Goal: Communication & Community: Answer question/provide support

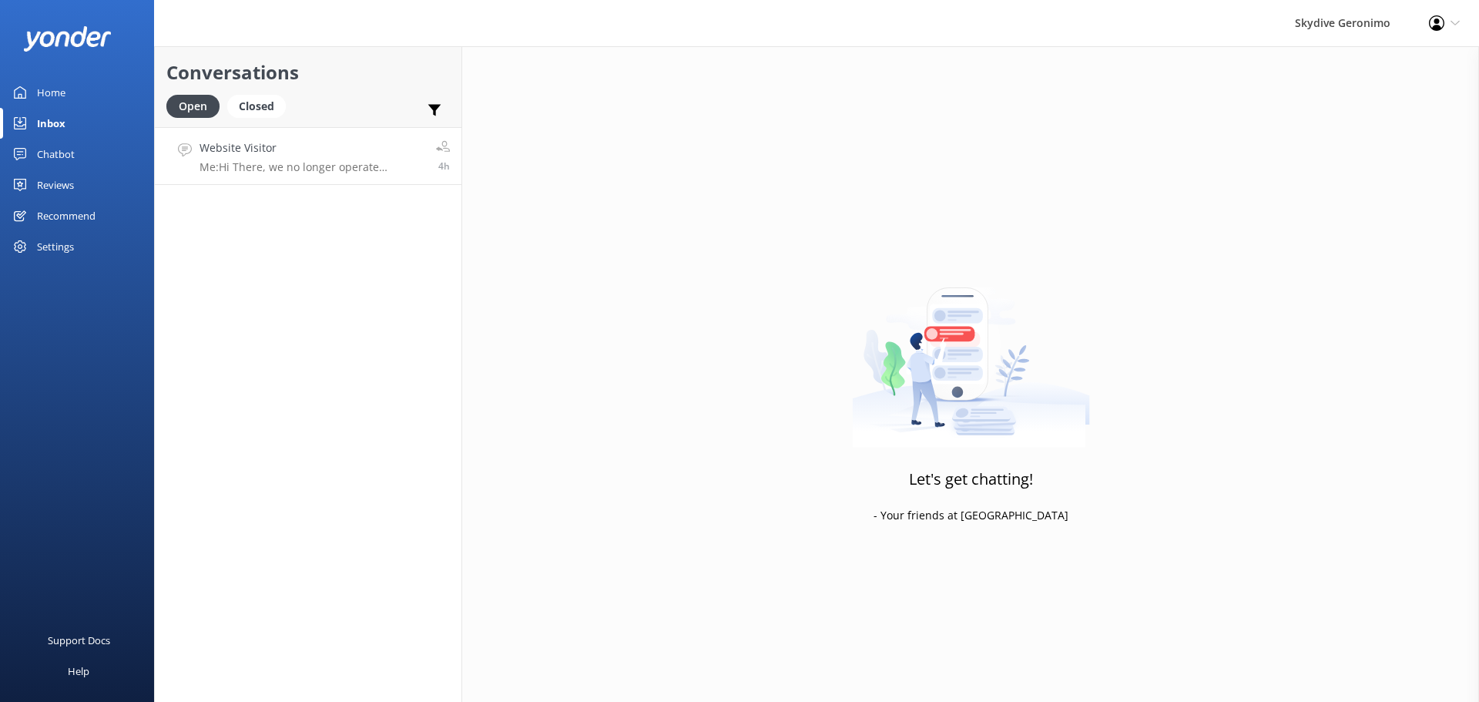
click at [411, 179] on link "Website Visitor Me: Hi There, we no longer operate anymore in [GEOGRAPHIC_DATA]…" at bounding box center [308, 156] width 307 height 58
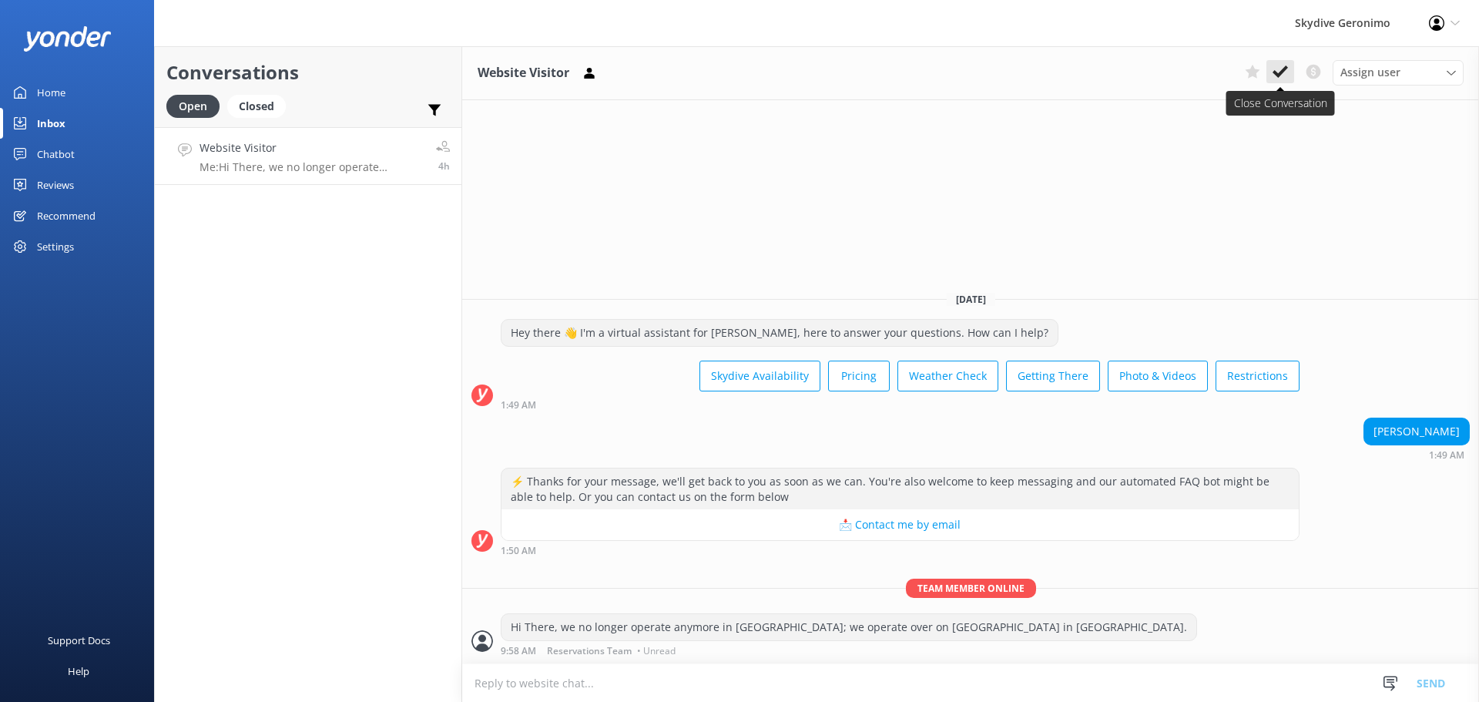
click at [1286, 75] on icon at bounding box center [1280, 71] width 15 height 15
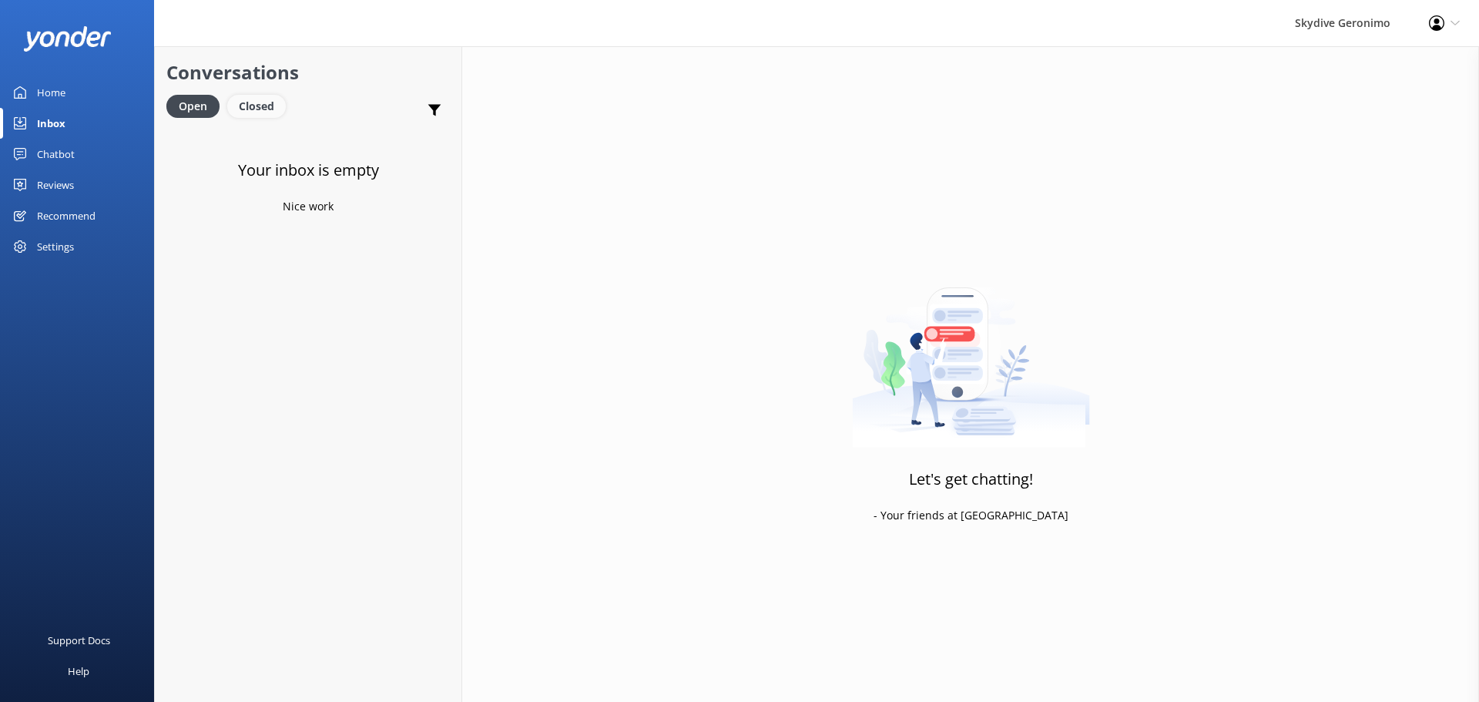
click at [231, 98] on div "Closed" at bounding box center [256, 106] width 59 height 23
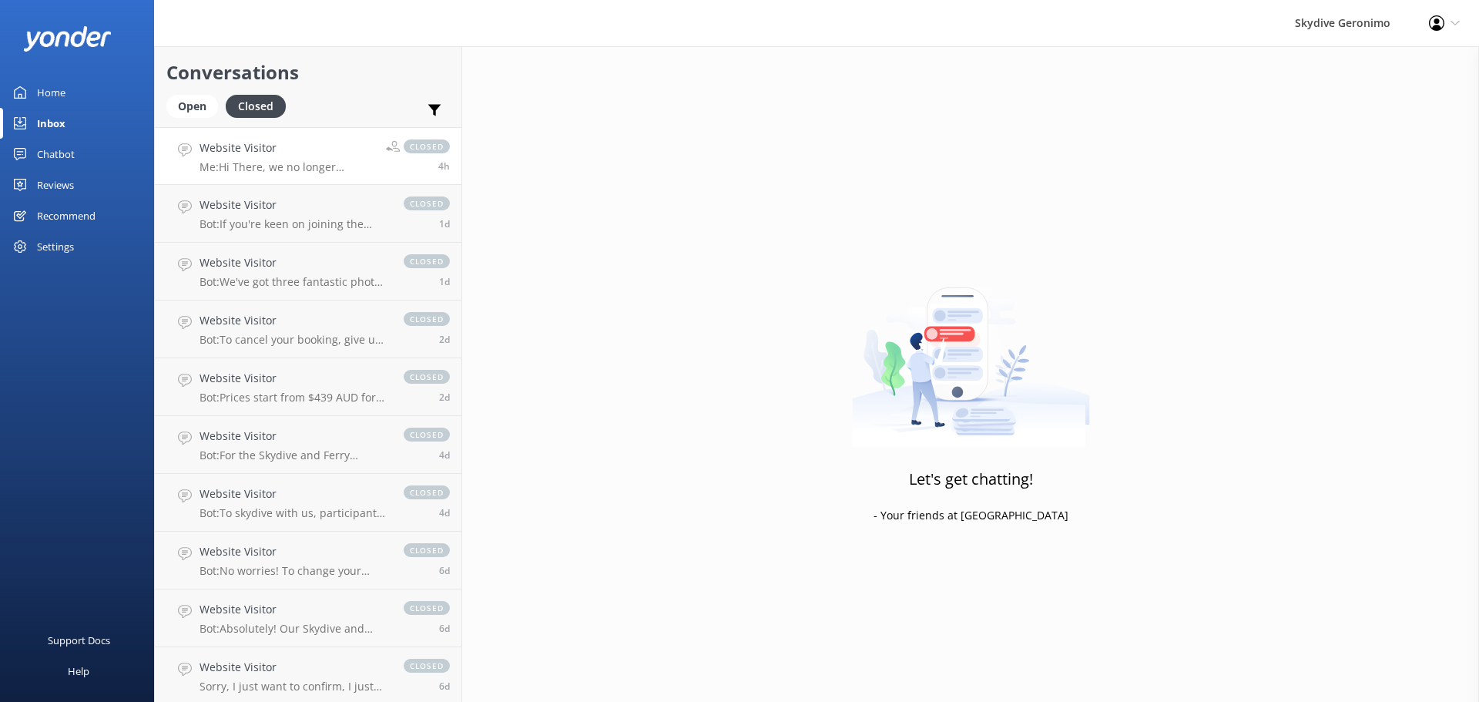
click at [276, 168] on p "Me: Hi There, we no longer operate anymore in [GEOGRAPHIC_DATA]; we operate ove…" at bounding box center [287, 167] width 175 height 14
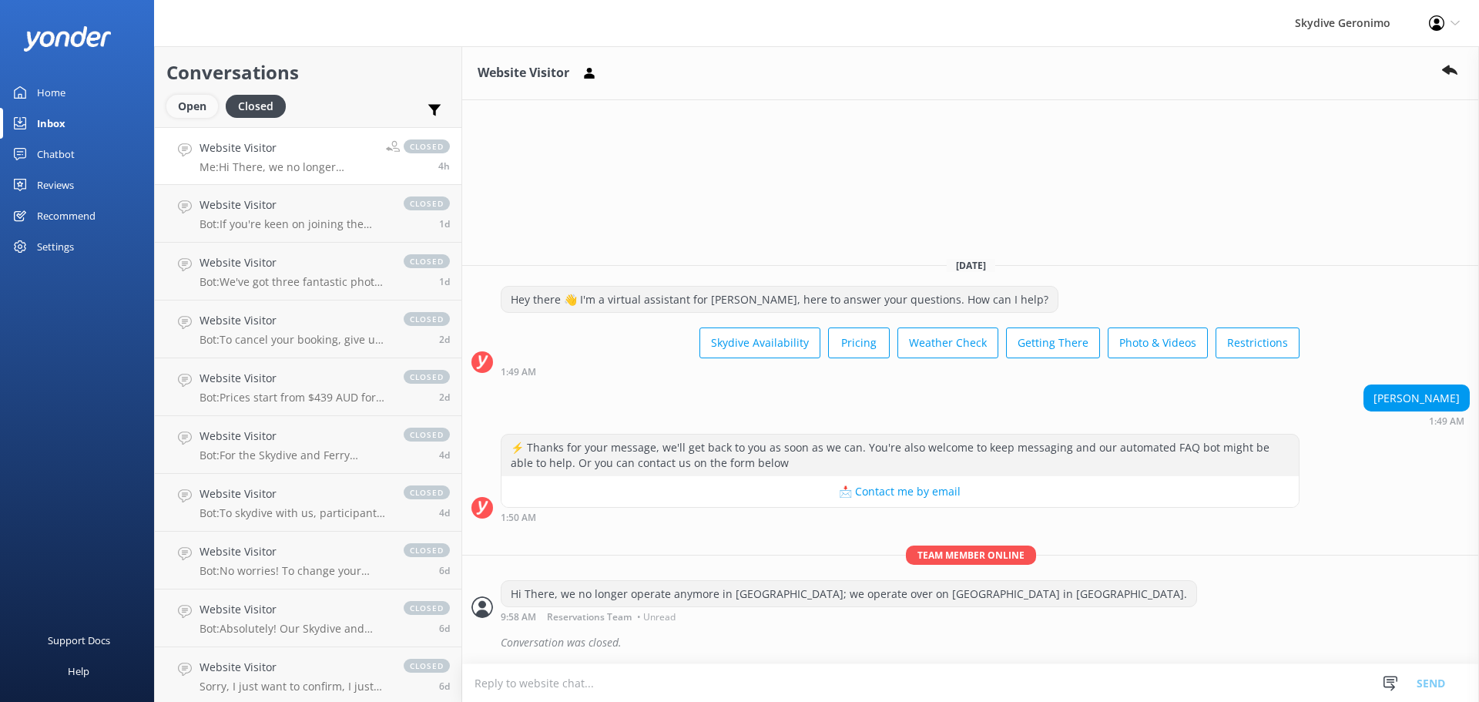
click at [206, 100] on div "Open" at bounding box center [192, 106] width 52 height 23
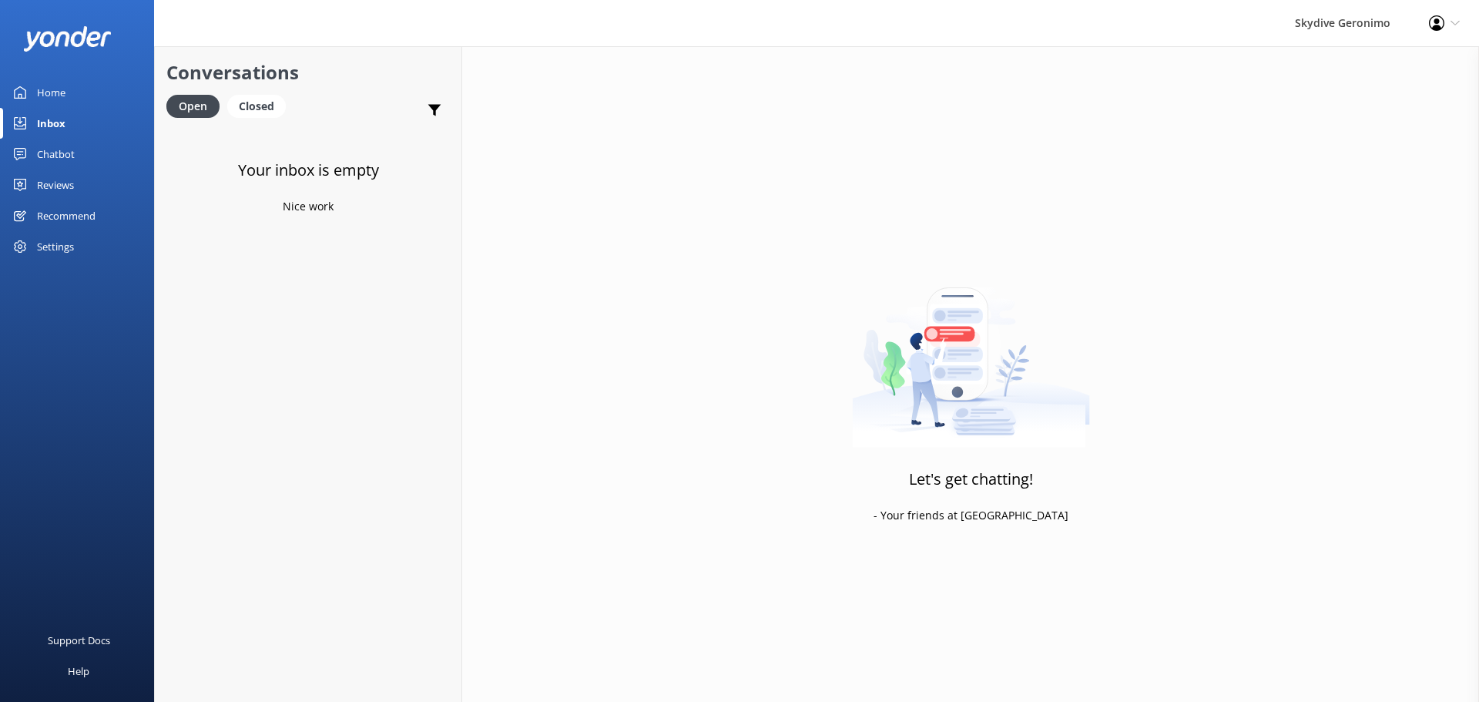
click at [77, 98] on link "Home" at bounding box center [77, 92] width 154 height 31
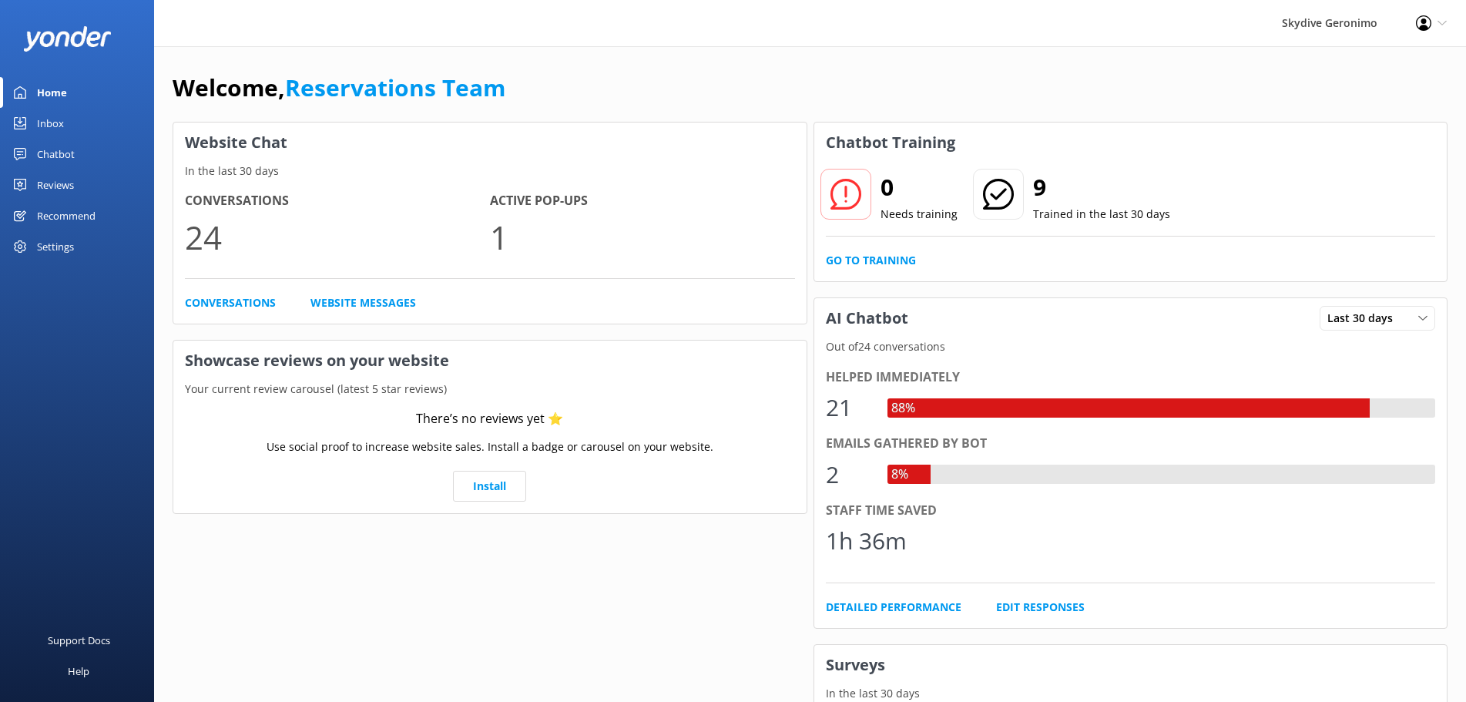
click at [59, 127] on div "Inbox" at bounding box center [50, 123] width 27 height 31
